Goal: Task Accomplishment & Management: Complete application form

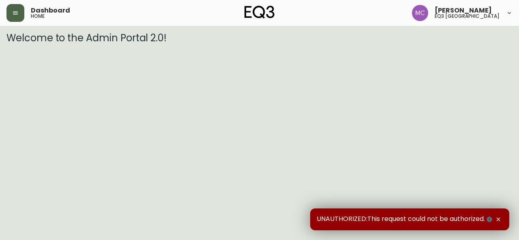
click at [19, 11] on button "button" at bounding box center [15, 13] width 18 height 18
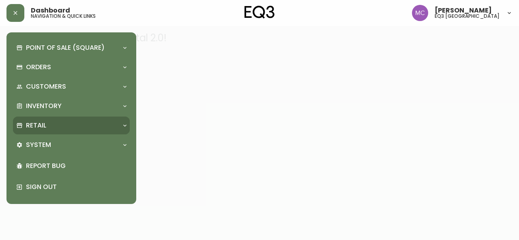
click at [75, 130] on div "Retail" at bounding box center [71, 126] width 117 height 18
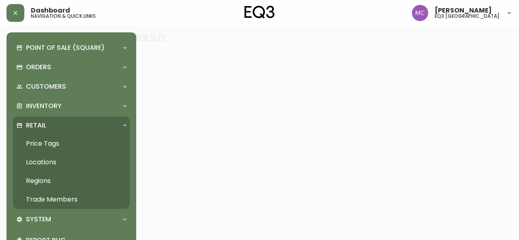
click at [53, 198] on link "Trade Members" at bounding box center [71, 199] width 117 height 19
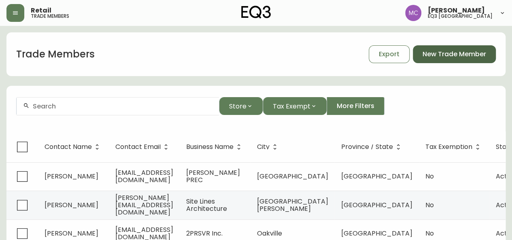
click at [443, 60] on button "New Trade Member" at bounding box center [454, 54] width 83 height 18
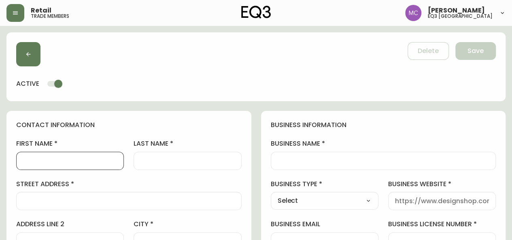
click at [38, 157] on input "first name" at bounding box center [70, 161] width 94 height 8
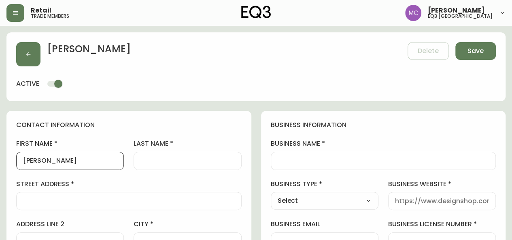
type input "[PERSON_NAME]"
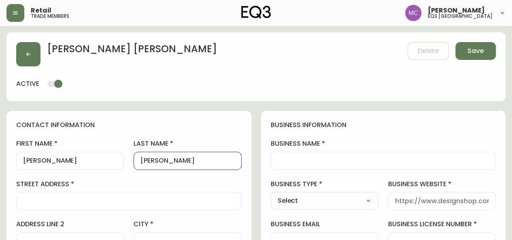
type input "[PERSON_NAME]"
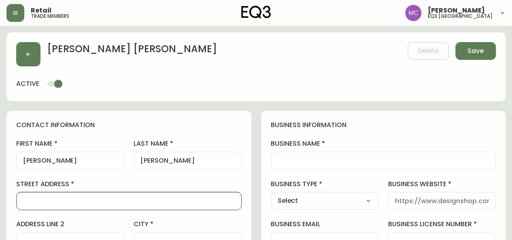
click at [296, 158] on input "business name" at bounding box center [384, 161] width 212 height 8
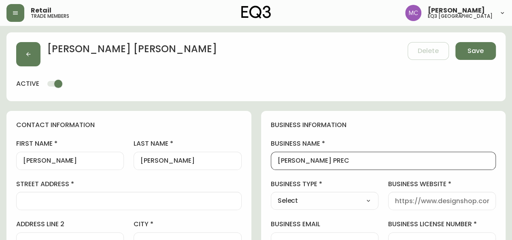
type input "[PERSON_NAME] PREC"
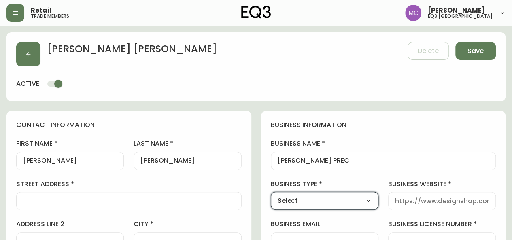
click at [324, 198] on select "Select Interior Designer Architect Home Builder Contractor Real Estate Agent Ho…" at bounding box center [325, 201] width 108 height 12
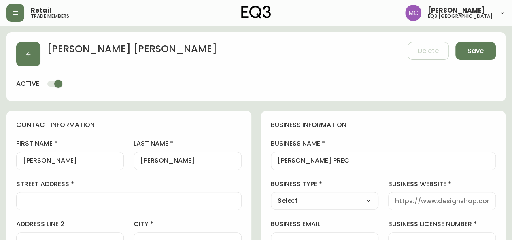
select select "Real Estate Agent"
click at [271, 195] on select "Select Interior Designer Architect Home Builder Contractor Real Estate Agent Ho…" at bounding box center [325, 201] width 108 height 12
type input "Real Estate Agent"
click at [407, 207] on div at bounding box center [442, 201] width 108 height 18
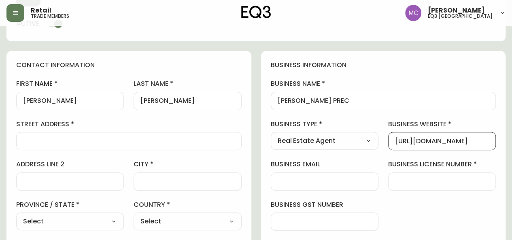
scroll to position [62, 0]
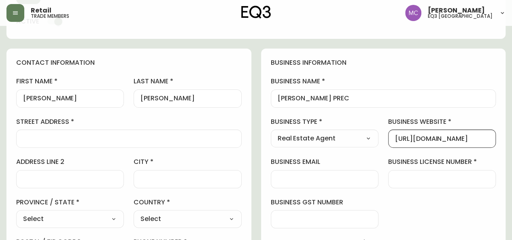
type input "[URL][DOMAIN_NAME]"
click at [284, 177] on input "business email" at bounding box center [325, 179] width 94 height 8
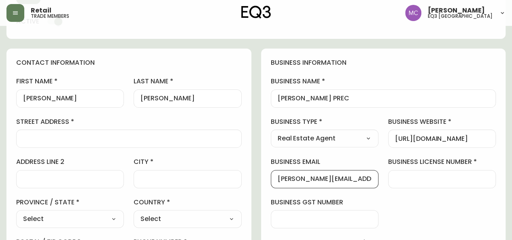
type input "[PERSON_NAME][EMAIL_ADDRESS][DOMAIN_NAME]"
click at [405, 176] on input "business license number" at bounding box center [442, 179] width 94 height 8
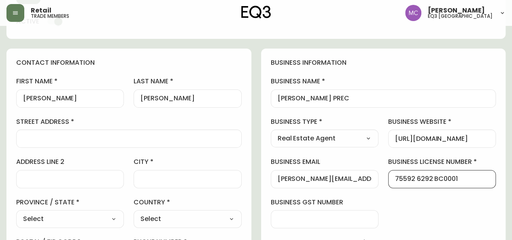
click at [410, 178] on input "75592 6292 BC0001" at bounding box center [442, 179] width 94 height 8
click at [427, 179] on input "75432 6292 BC0001" at bounding box center [442, 179] width 94 height 8
click at [420, 179] on input "75432 6282 BC0001" at bounding box center [442, 179] width 94 height 8
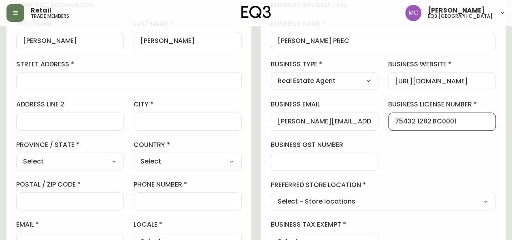
scroll to position [122, 0]
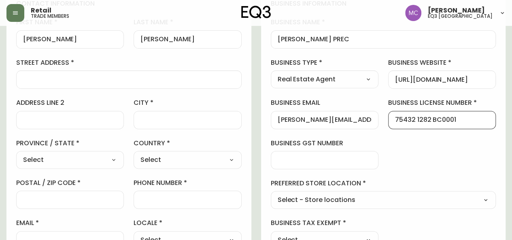
type input "75432 1282 BC0001"
click at [294, 156] on input "business gst number" at bounding box center [325, 160] width 94 height 8
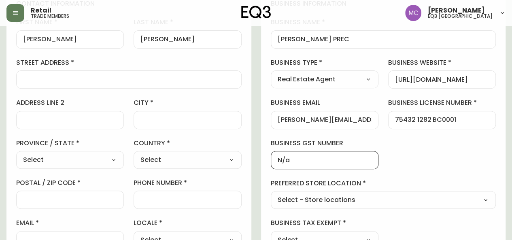
type input "N/a"
click at [292, 199] on select "Select - Store locations EQ3 [GEOGRAPHIC_DATA] EQ3 [GEOGRAPHIC_DATA] [GEOGRAPHI…" at bounding box center [384, 200] width 226 height 12
select select "cjw10z96p001r6gs00juufhhe"
click at [271, 194] on select "Select - Store locations EQ3 [GEOGRAPHIC_DATA] EQ3 [GEOGRAPHIC_DATA] [GEOGRAPHI…" at bounding box center [384, 200] width 226 height 12
type input "EQ3 [GEOGRAPHIC_DATA]"
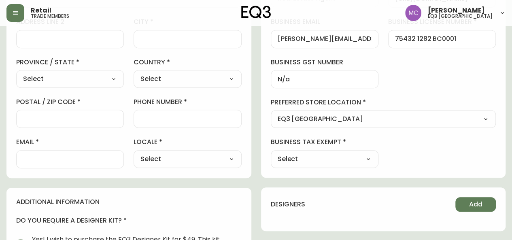
scroll to position [204, 0]
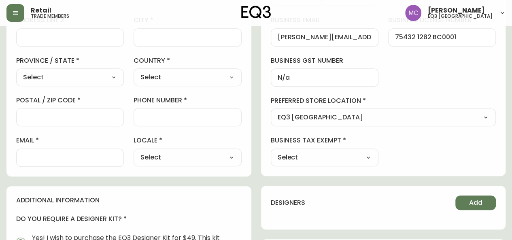
click at [370, 155] on select "Select Yes No" at bounding box center [325, 158] width 108 height 12
select select "false"
click at [271, 152] on select "Select Yes No" at bounding box center [325, 158] width 108 height 12
type input "No"
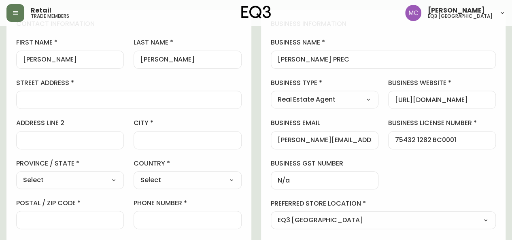
scroll to position [100, 0]
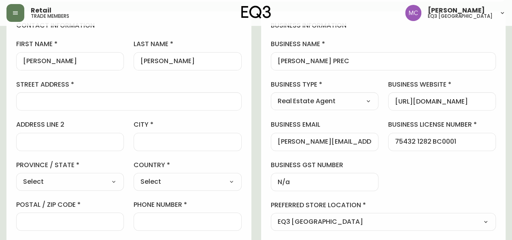
click at [103, 96] on div at bounding box center [129, 101] width 226 height 18
click at [317, 58] on input "[PERSON_NAME] PREC" at bounding box center [384, 62] width 212 height 8
type input "[PERSON_NAME] PREC"
click at [48, 107] on div at bounding box center [129, 101] width 226 height 18
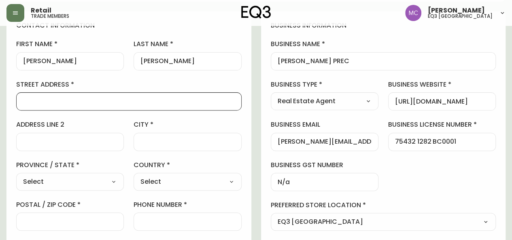
paste input "#301-[STREET_ADDRESS]"
type input "#301-[STREET_ADDRESS]"
click at [149, 139] on input "city" at bounding box center [188, 142] width 94 height 8
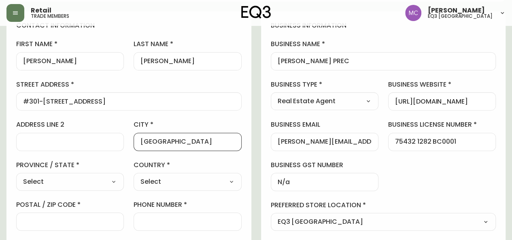
type input "[GEOGRAPHIC_DATA]"
click at [109, 182] on select "Select [GEOGRAPHIC_DATA] [GEOGRAPHIC_DATA] [GEOGRAPHIC_DATA] [GEOGRAPHIC_DATA] …" at bounding box center [70, 182] width 108 height 12
select select "BC"
click at [16, 176] on select "Select [GEOGRAPHIC_DATA] [GEOGRAPHIC_DATA] [GEOGRAPHIC_DATA] [GEOGRAPHIC_DATA] …" at bounding box center [70, 182] width 108 height 12
type input "[GEOGRAPHIC_DATA]"
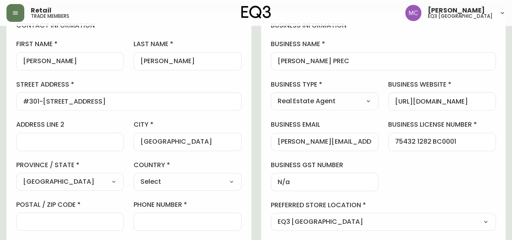
click at [154, 181] on select "Select [GEOGRAPHIC_DATA] [GEOGRAPHIC_DATA]" at bounding box center [188, 182] width 108 height 12
select select "CA"
click at [134, 176] on select "Select [GEOGRAPHIC_DATA] [GEOGRAPHIC_DATA]" at bounding box center [188, 182] width 108 height 12
type input "[GEOGRAPHIC_DATA]"
click at [56, 220] on input "postal / zip code" at bounding box center [70, 222] width 94 height 8
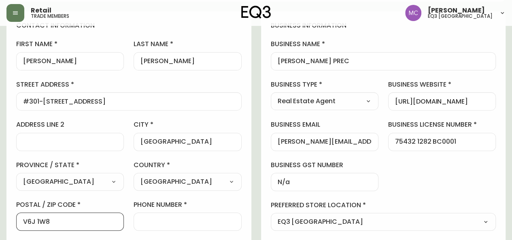
type input "V6J 1W8"
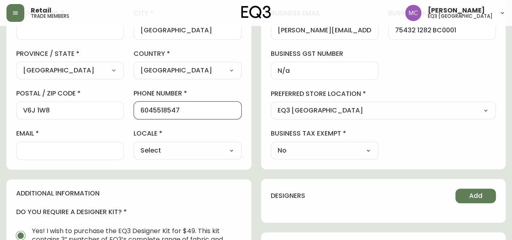
scroll to position [212, 0]
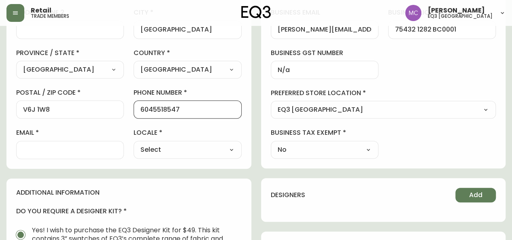
type input "6045518547"
drag, startPoint x: 366, startPoint y: 30, endPoint x: 257, endPoint y: 31, distance: 109.4
click at [257, 31] on div "contact information first name [PERSON_NAME] last name [PERSON_NAME] street add…" at bounding box center [255, 168] width 499 height 538
click at [34, 144] on div at bounding box center [70, 150] width 108 height 18
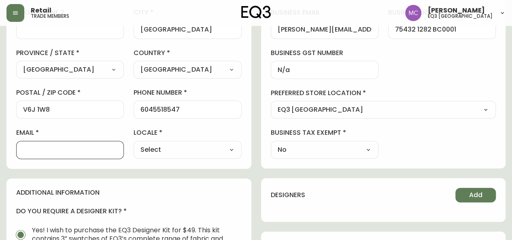
paste input "[PERSON_NAME][EMAIL_ADDRESS][DOMAIN_NAME]"
type input "[PERSON_NAME][EMAIL_ADDRESS][DOMAIN_NAME]"
click at [188, 147] on select "Select CA_EN [GEOGRAPHIC_DATA] US_EN" at bounding box center [188, 150] width 108 height 12
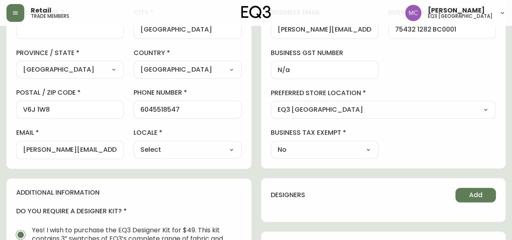
select select "CA_EN"
click at [134, 144] on select "Select CA_EN [GEOGRAPHIC_DATA] US_EN" at bounding box center [188, 150] width 108 height 12
type input "CA_EN"
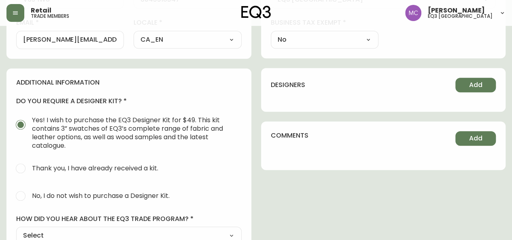
scroll to position [332, 0]
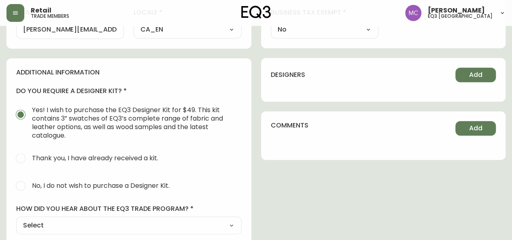
click at [42, 182] on span "No, I do not wish to purchase a Designer Kit." at bounding box center [101, 185] width 138 height 9
click at [30, 182] on input "No, I do not wish to purchase a Designer Kit." at bounding box center [21, 186] width 18 height 18
radio input "true"
radio input "false"
click at [109, 229] on select "Select Social Media Advertisement Trade Show Outreach from a Trade Rep Other" at bounding box center [129, 226] width 226 height 12
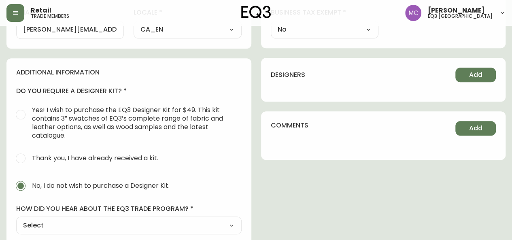
select select "Other"
click at [16, 220] on select "Select Social Media Advertisement Trade Show Outreach from a Trade Rep Other" at bounding box center [129, 226] width 226 height 12
type input "Other"
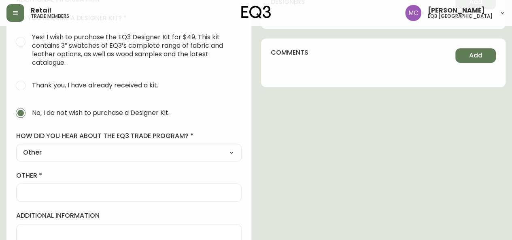
scroll to position [447, 0]
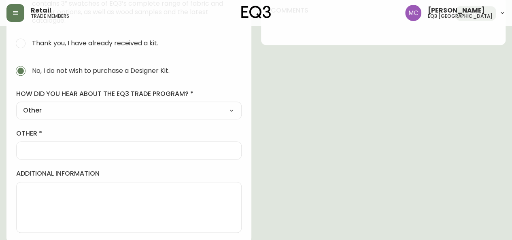
click at [37, 142] on div at bounding box center [129, 150] width 226 height 18
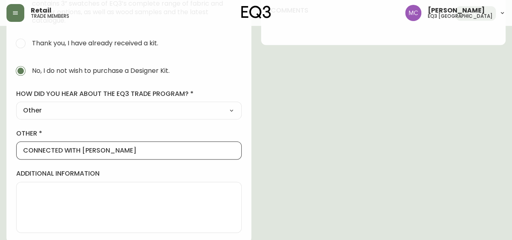
scroll to position [0, 0]
drag, startPoint x: 101, startPoint y: 147, endPoint x: 81, endPoint y: 150, distance: 20.5
click at [81, 150] on input "CONNECTED WITH [PERSON_NAME]" at bounding box center [129, 151] width 212 height 8
click at [91, 149] on input "CONNECTED WITH [PERSON_NAME]" at bounding box center [129, 151] width 212 height 8
type input "CONNECTED WITH [PERSON_NAME]"
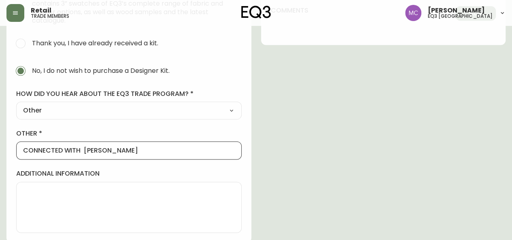
click at [52, 192] on textarea "additional information" at bounding box center [129, 207] width 212 height 41
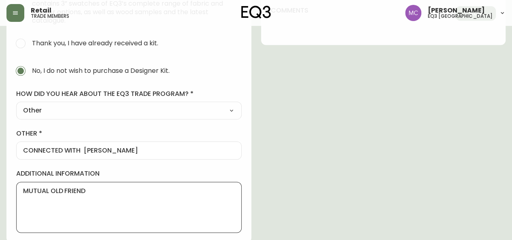
type textarea "MUTUAL OLD FRIEN"
drag, startPoint x: 91, startPoint y: 188, endPoint x: 0, endPoint y: 183, distance: 90.9
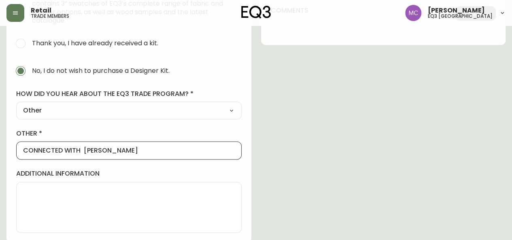
click at [83, 152] on input "CONNECTED WITH [PERSON_NAME]" at bounding box center [129, 151] width 212 height 8
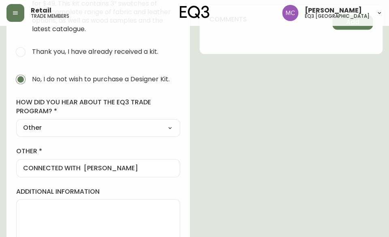
click at [83, 166] on input "CONNECTED WITH [PERSON_NAME]" at bounding box center [98, 168] width 150 height 8
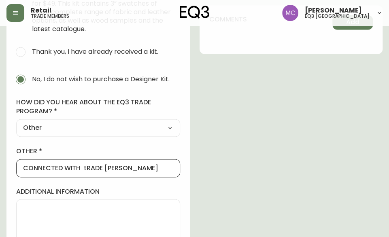
click at [87, 165] on input "CONNECTED WITH tRADE [PERSON_NAME]" at bounding box center [98, 168] width 150 height 8
click at [106, 166] on input "CONNECTED WITH TRADE [PERSON_NAME]" at bounding box center [98, 168] width 150 height 8
click at [106, 166] on input "CONNECTED WITH TRADE RMICHAEL" at bounding box center [98, 168] width 150 height 8
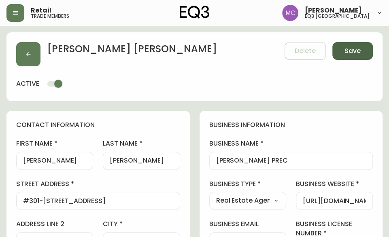
type input "CONNECTED WITH TRADE REP [PERSON_NAME]"
click at [346, 49] on span "Save" at bounding box center [353, 51] width 16 height 9
select select
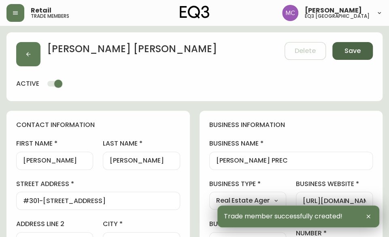
type input "[PHONE_NUMBER]"
type input "[PERSON_NAME][EMAIL_ADDRESS][DOMAIN_NAME]"
type input "Other"
select select "Other"
type input "[PERSON_NAME][EMAIL_ADDRESS][DOMAIN_NAME]"
